Goal: Information Seeking & Learning: Learn about a topic

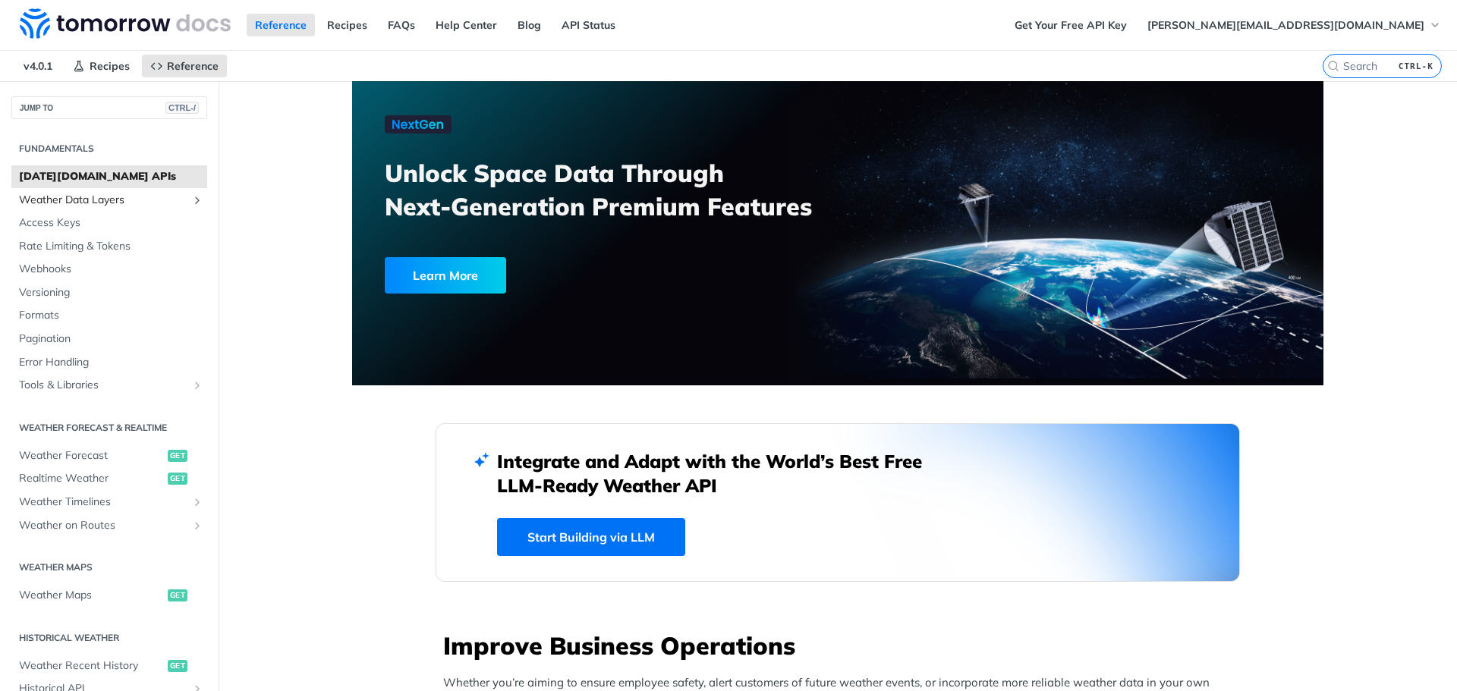
click at [67, 197] on span "Weather Data Layers" at bounding box center [103, 200] width 169 height 15
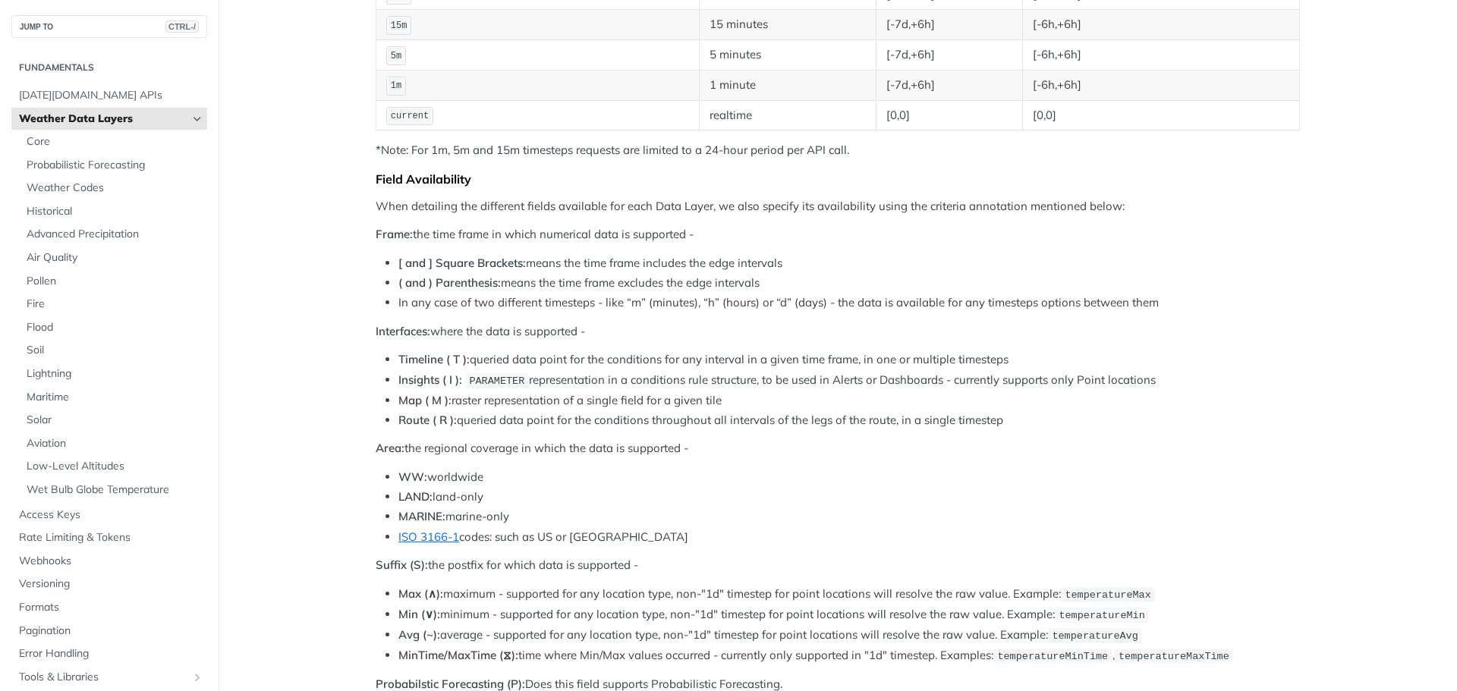
scroll to position [455, 0]
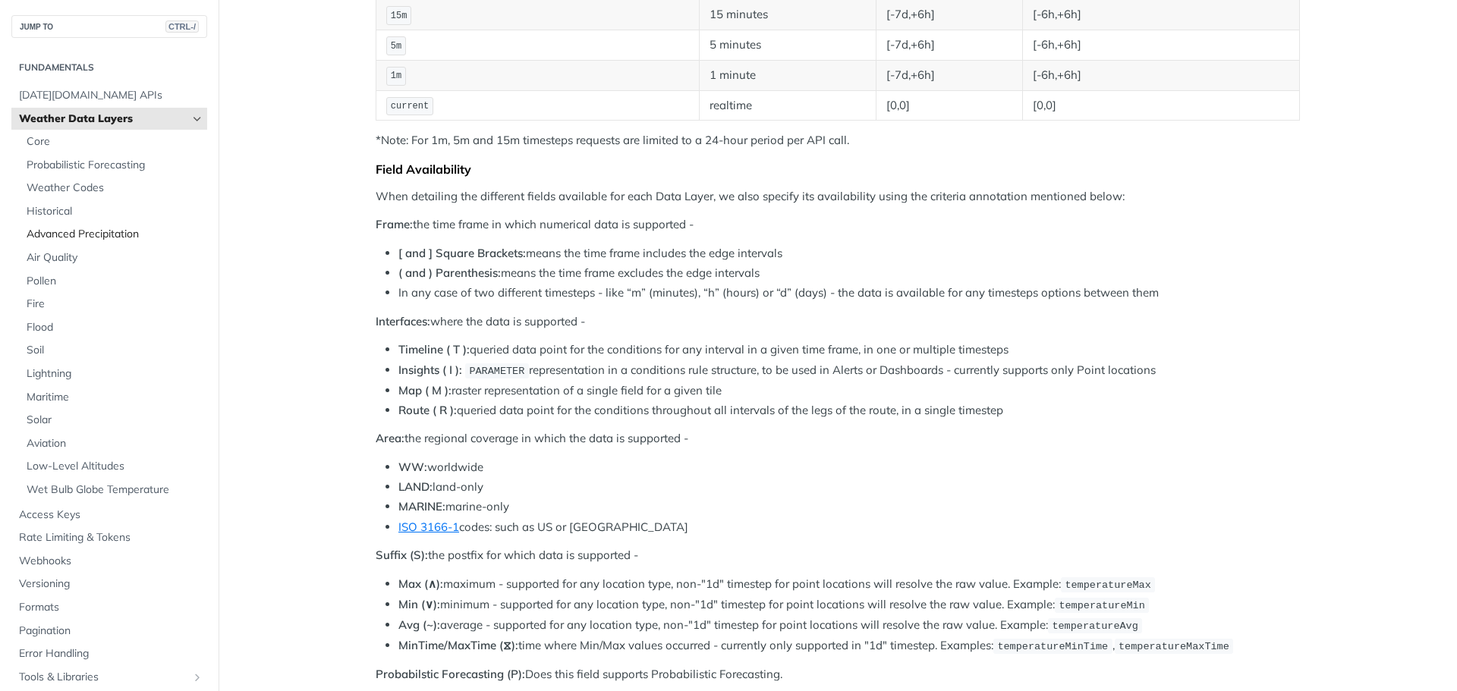
click at [59, 237] on span "Advanced Precipitation" at bounding box center [115, 234] width 177 height 15
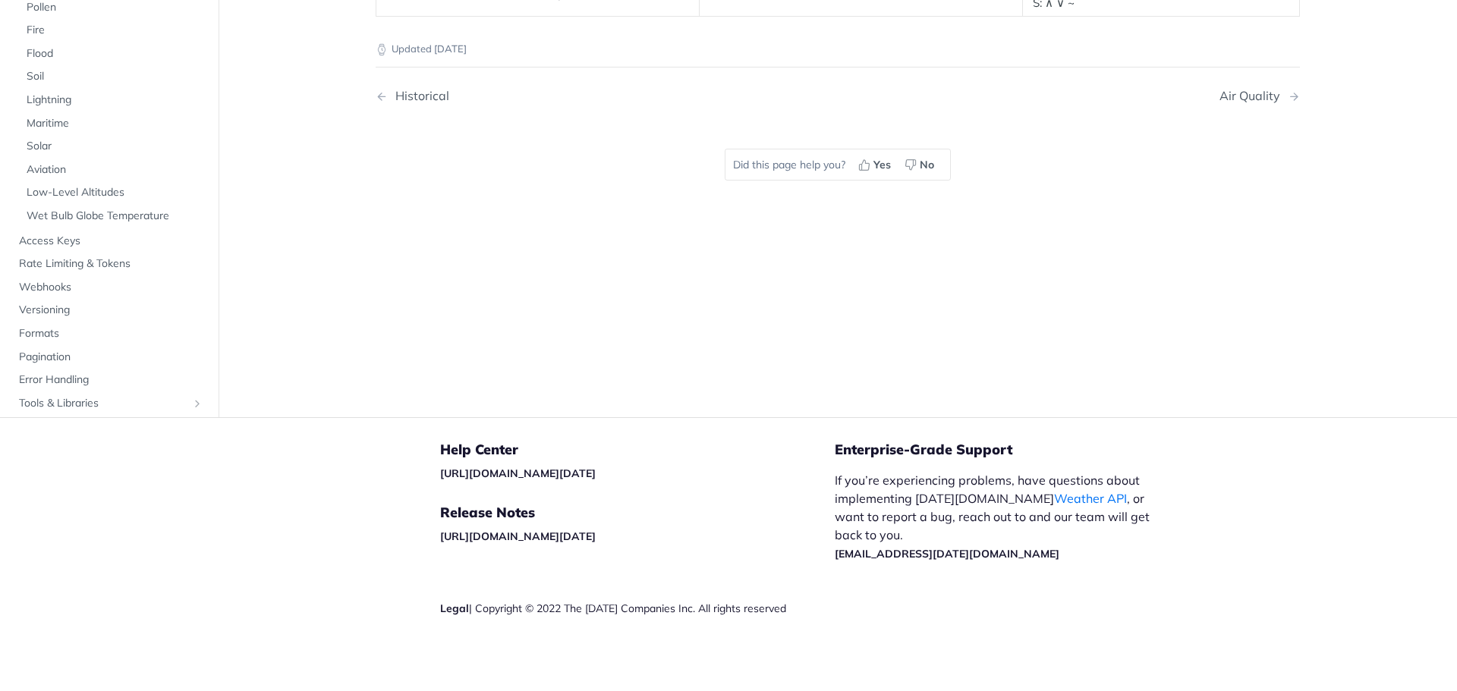
scroll to position [355, 0]
click at [405, 89] on div "Historical" at bounding box center [418, 96] width 61 height 14
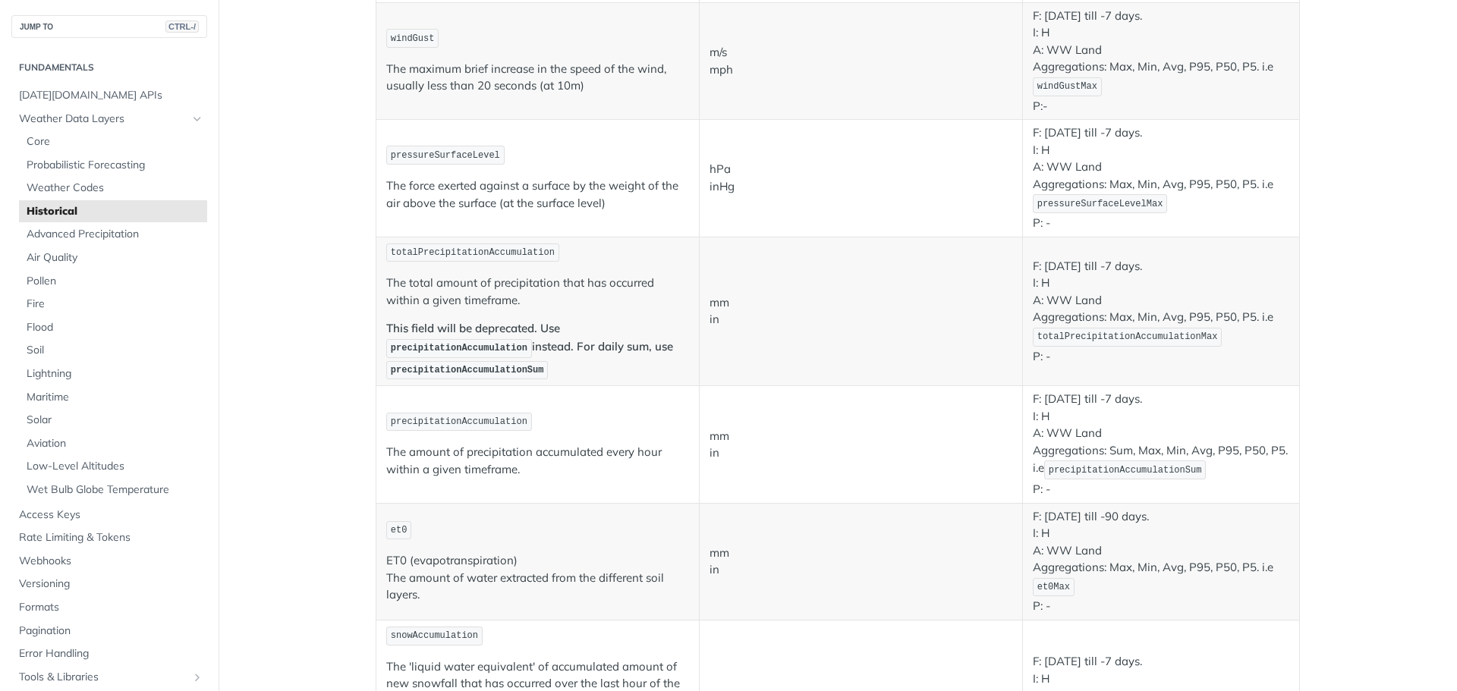
scroll to position [1063, 0]
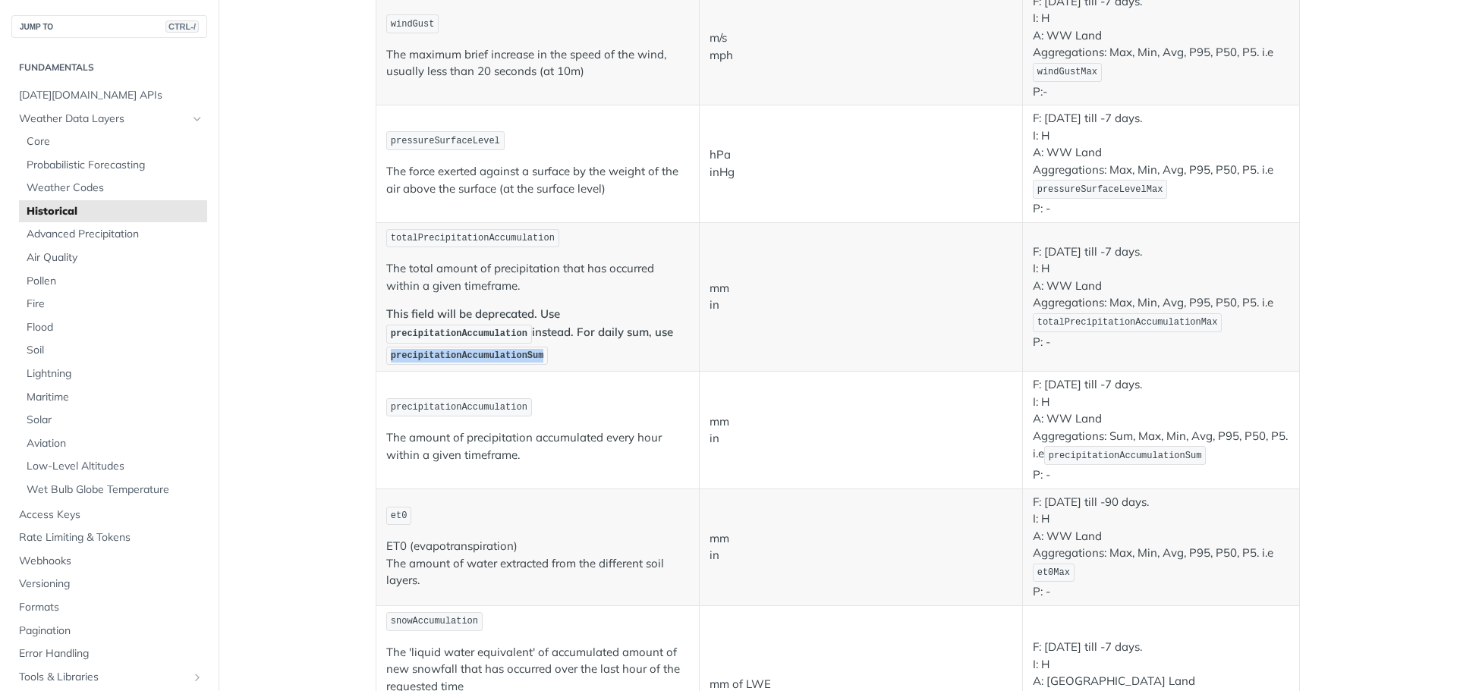
drag, startPoint x: 386, startPoint y: 355, endPoint x: 524, endPoint y: 356, distance: 137.4
click at [524, 356] on span "precipitationAccumulationSum" at bounding box center [467, 356] width 153 height 11
copy span "precipitationAccumulationSum"
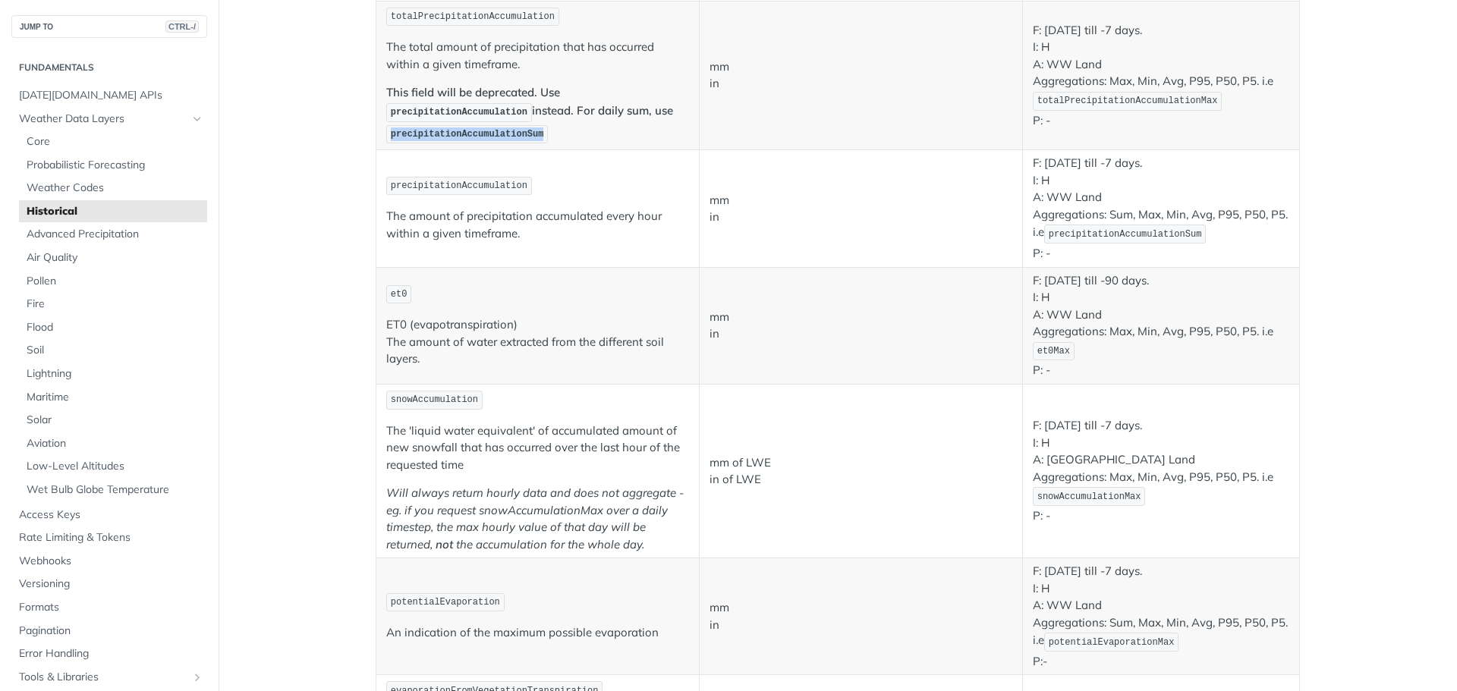
scroll to position [1258, 0]
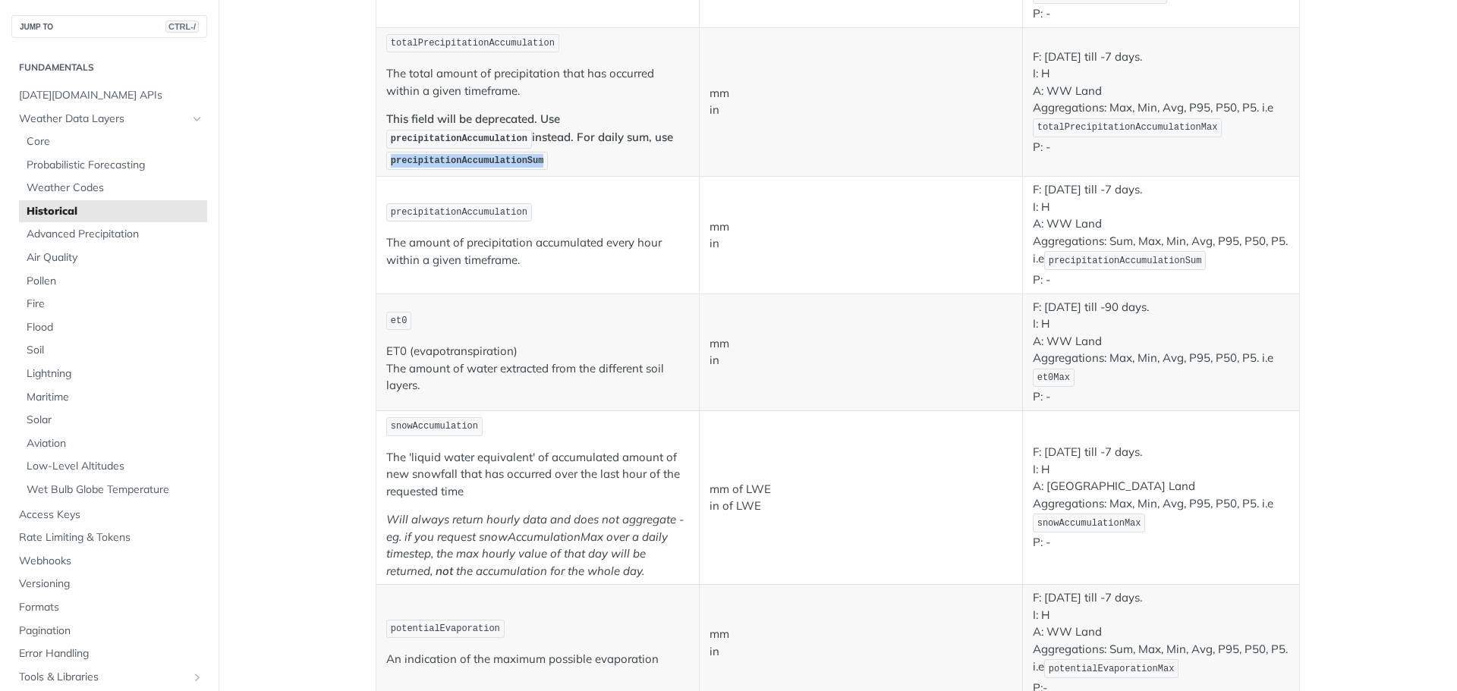
copy span "precipitationAccumulationSum"
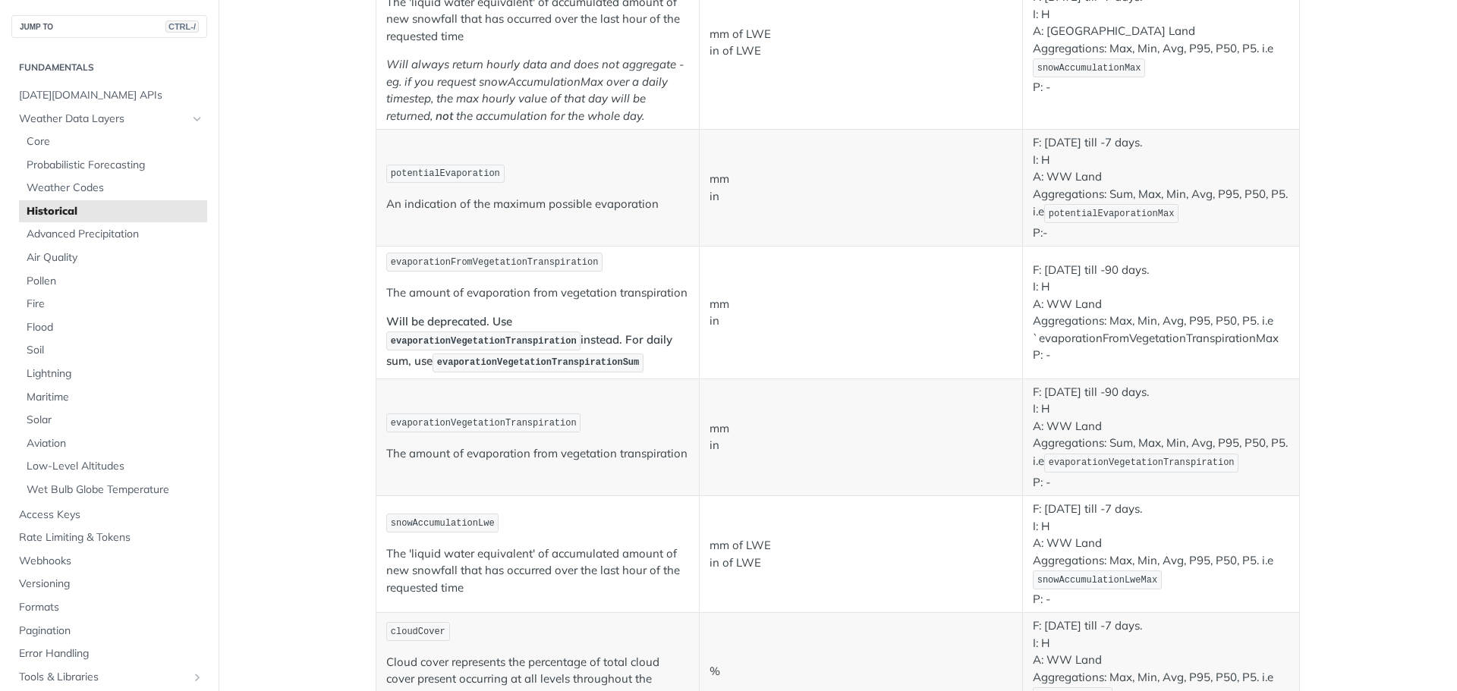
scroll to position [2093, 0]
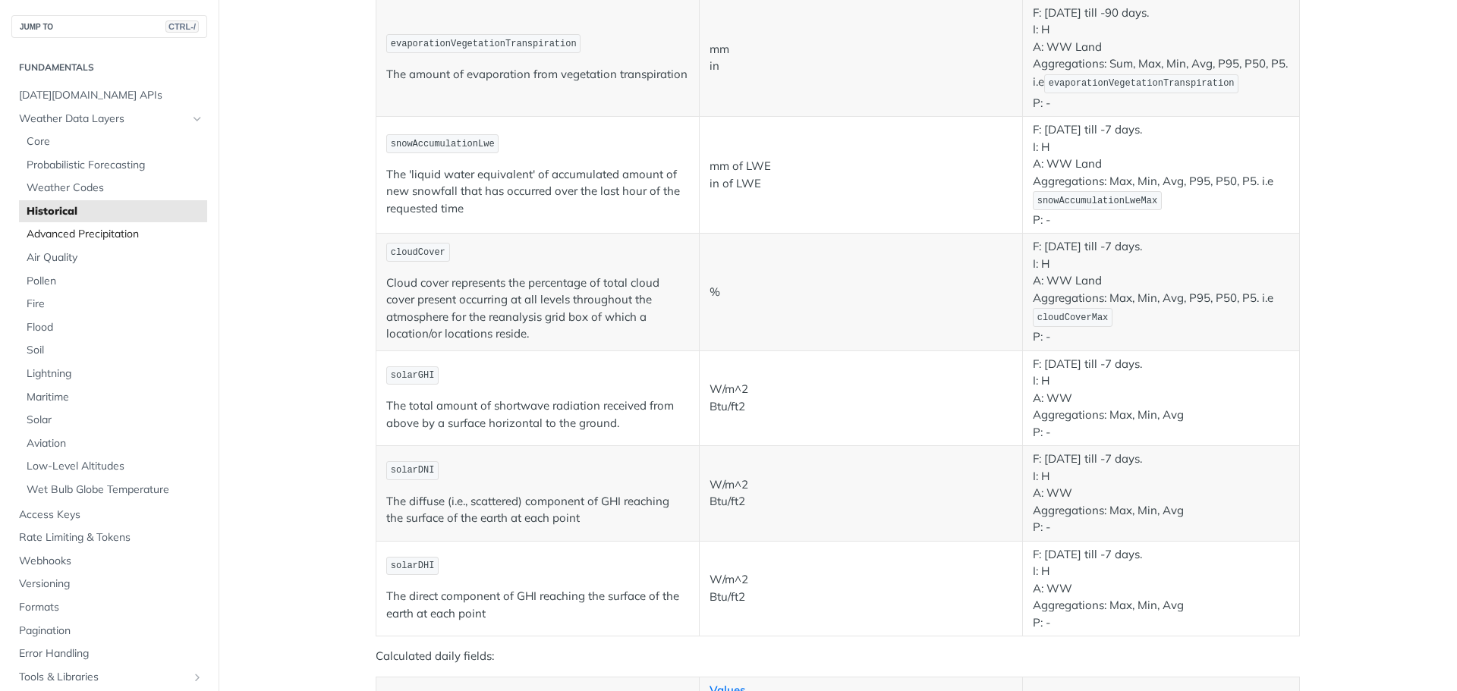
click at [69, 234] on span "Advanced Precipitation" at bounding box center [115, 234] width 177 height 15
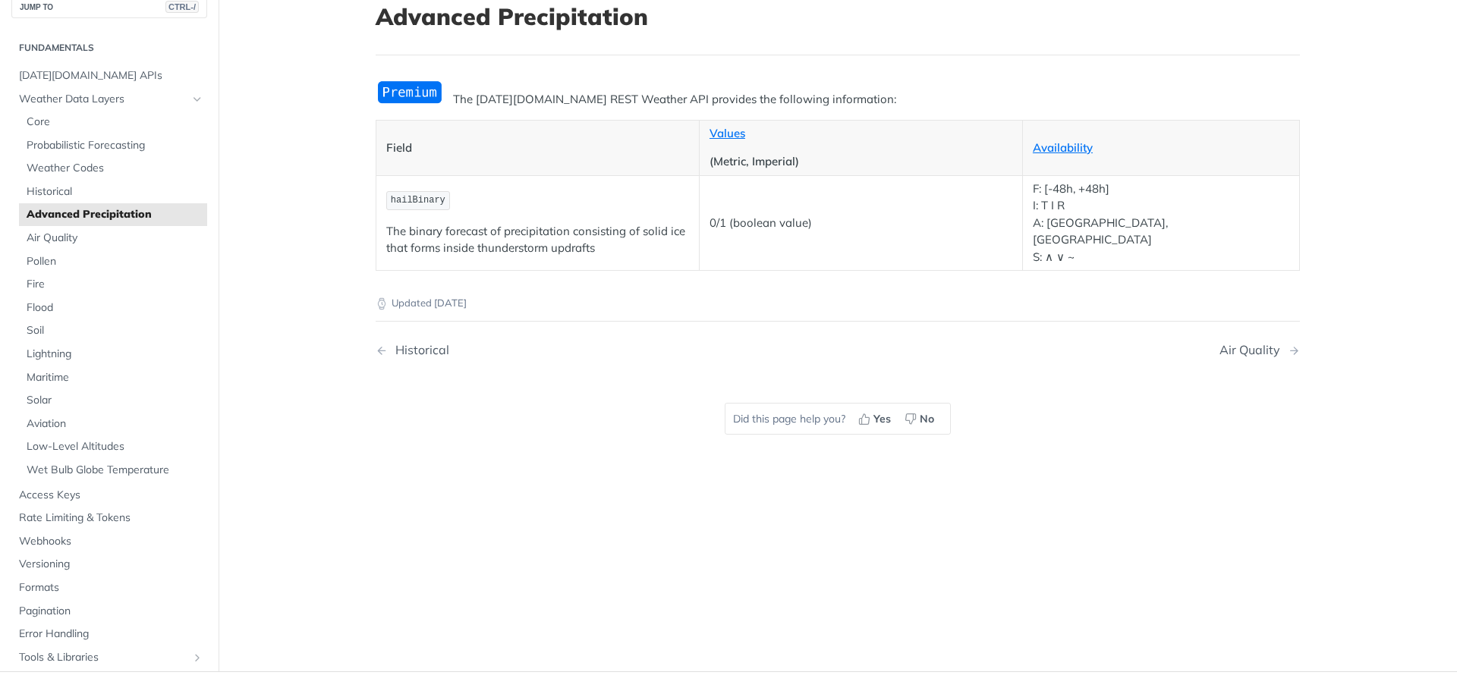
scroll to position [52, 0]
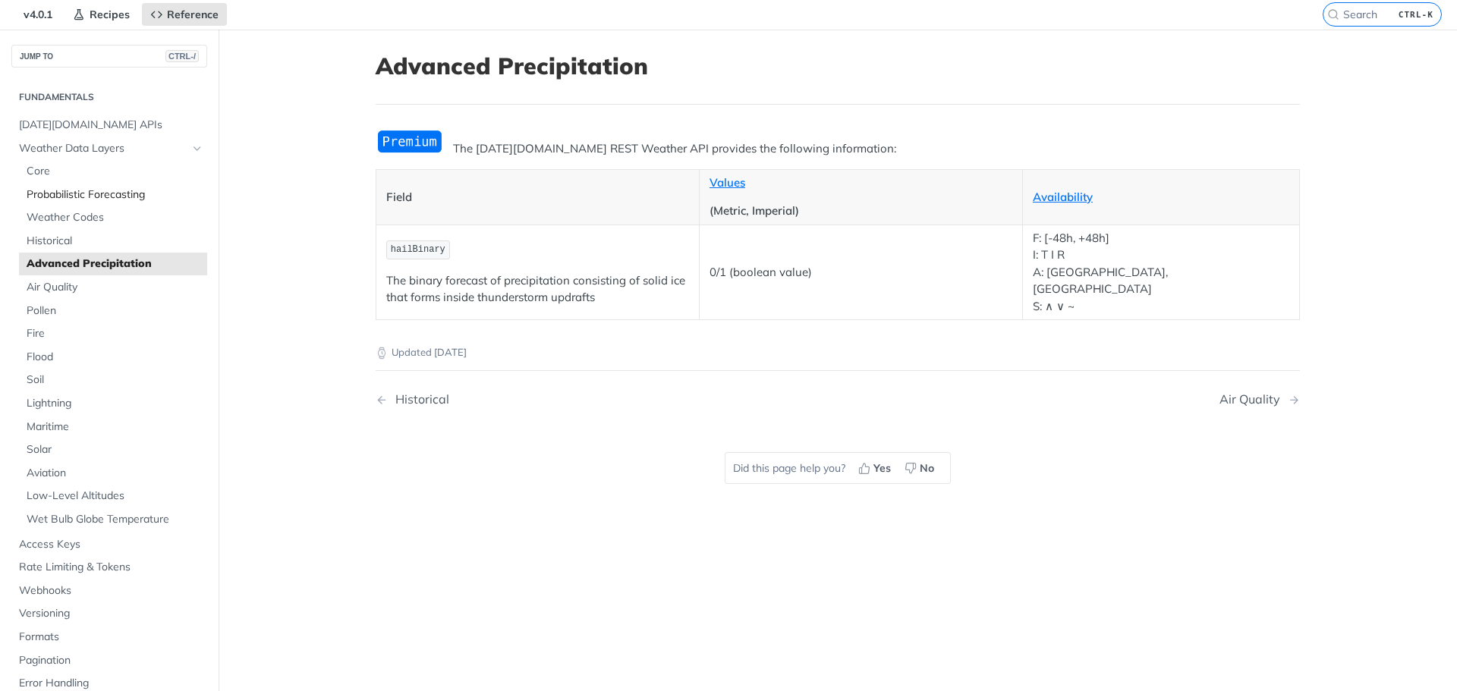
click at [66, 189] on span "Probabilistic Forecasting" at bounding box center [115, 194] width 177 height 15
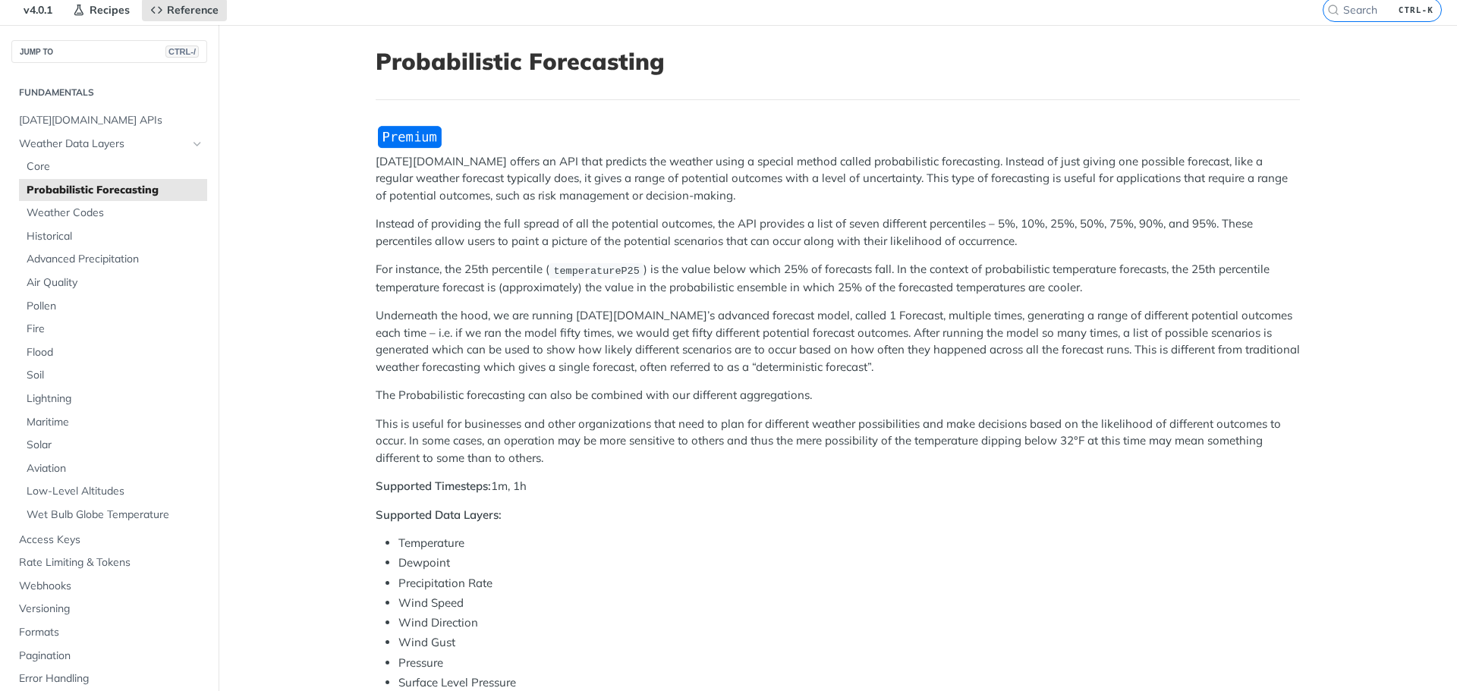
scroll to position [52, 0]
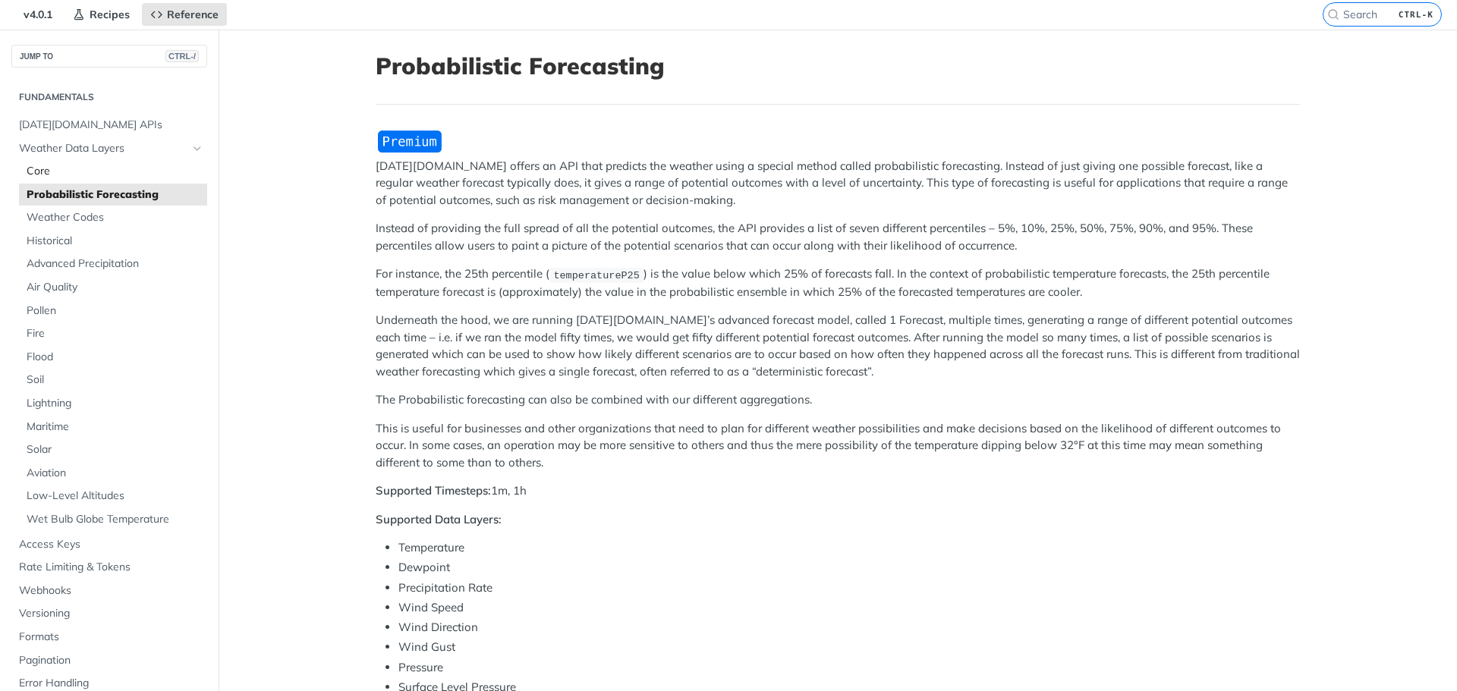
click at [44, 171] on span "Core" at bounding box center [115, 171] width 177 height 15
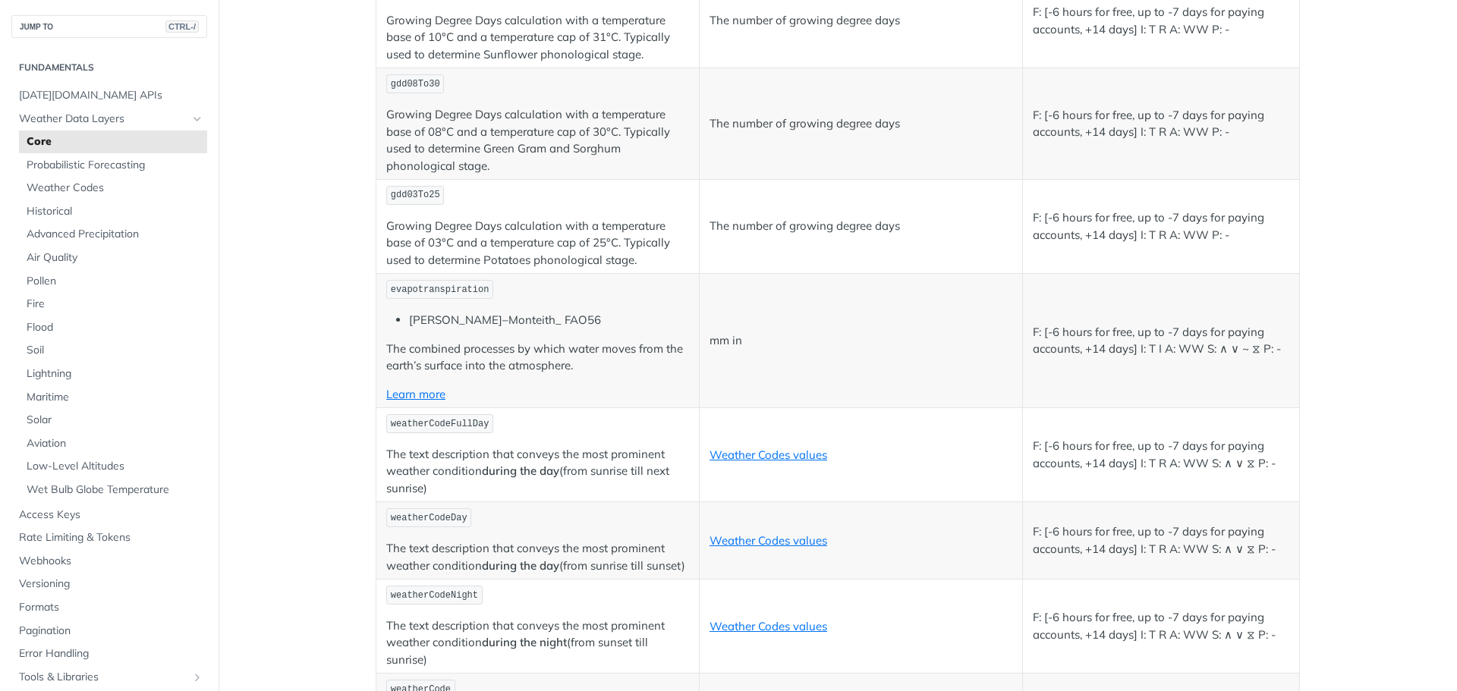
scroll to position [4909, 0]
